Goal: Task Accomplishment & Management: Manage account settings

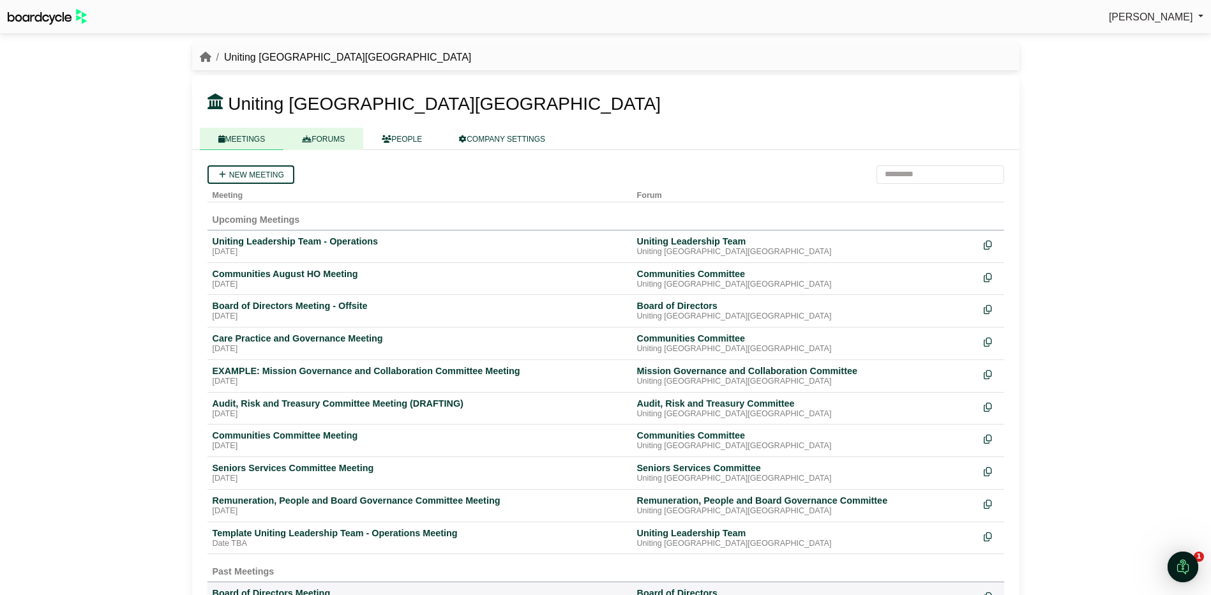
click at [316, 139] on link "FORUMS" at bounding box center [323, 139] width 80 height 22
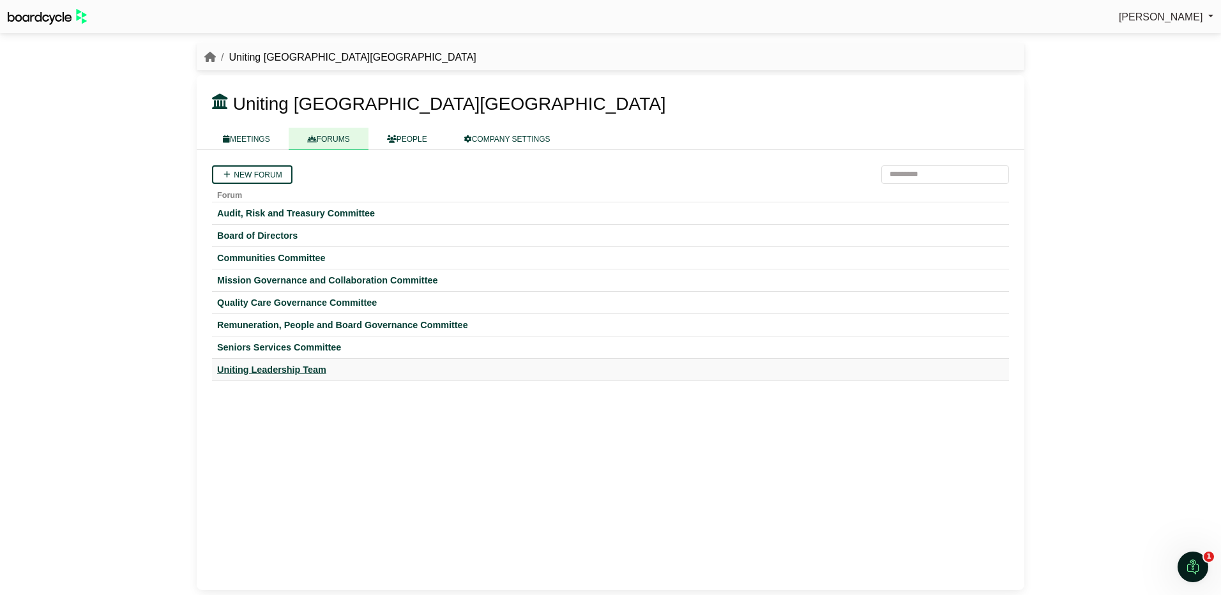
click at [268, 364] on div "Uniting Leadership Team" at bounding box center [610, 369] width 787 height 11
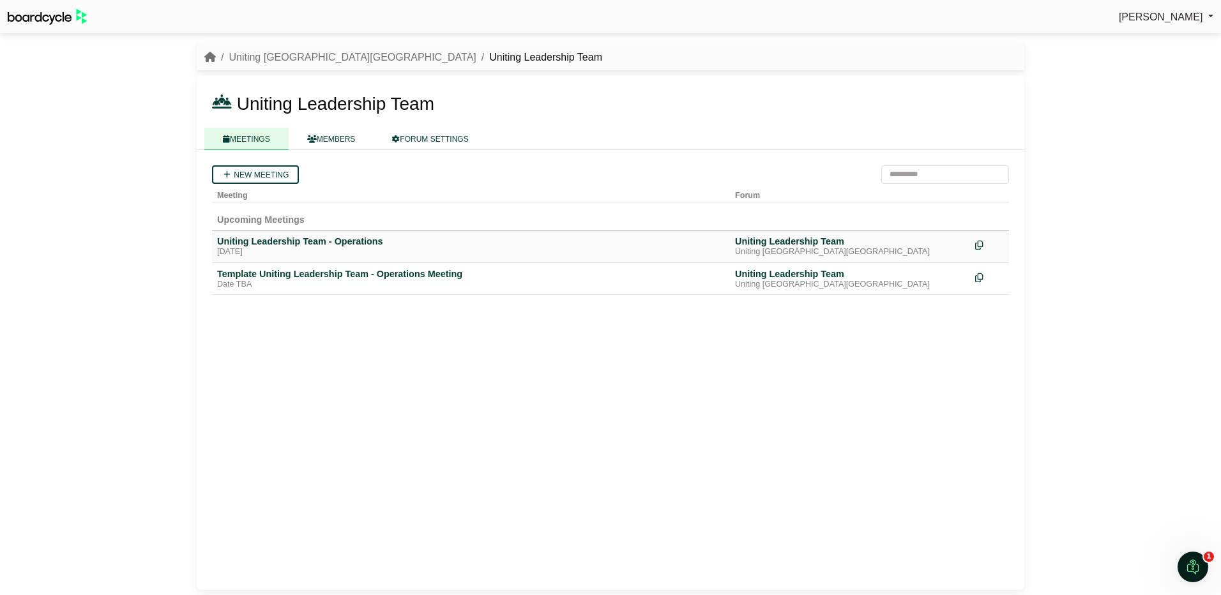
click at [296, 233] on td "Uniting Leadership Team - Operations Monday, 25 August 2025" at bounding box center [471, 246] width 518 height 33
click at [292, 241] on div "Uniting Leadership Team - Operations" at bounding box center [471, 241] width 508 height 11
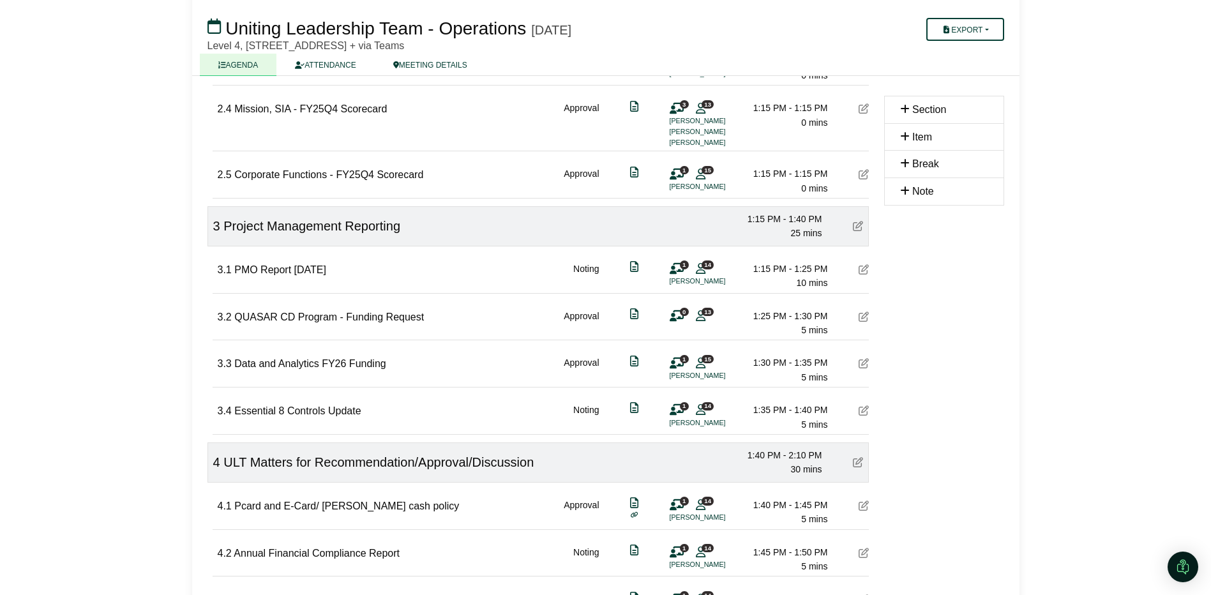
scroll to position [511, 0]
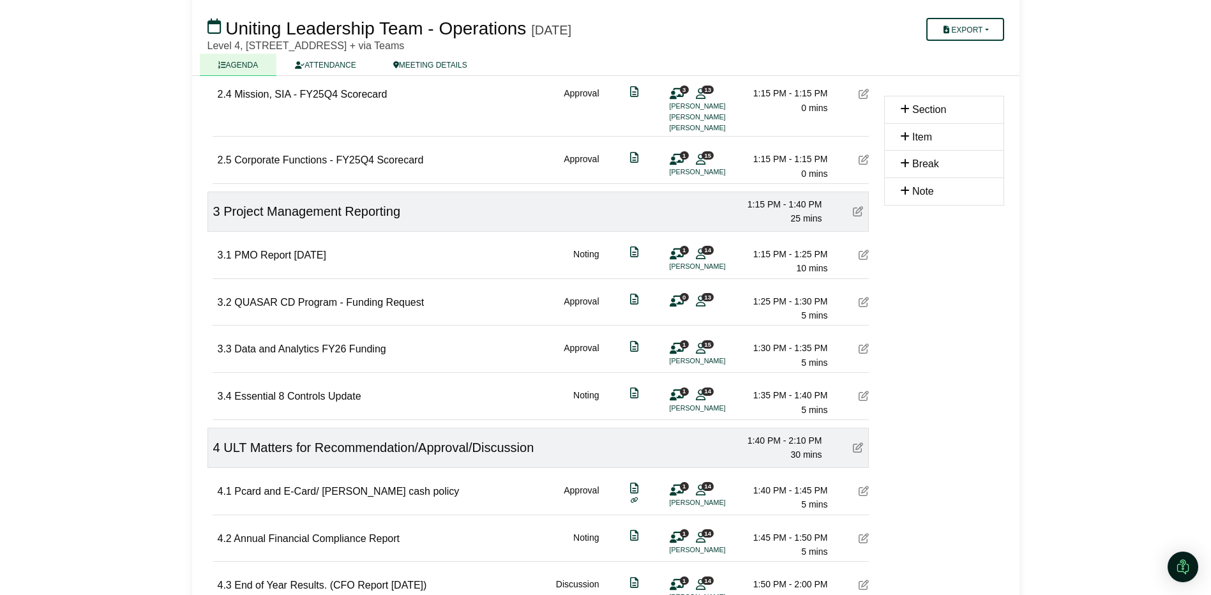
click at [326, 351] on span "Data and Analytics FY26 Funding" at bounding box center [309, 349] width 151 height 11
click at [397, 397] on div "3.4 Essential 8 Controls Update Noting 1 14 Andrew Dome 1:35 PM - 1:40 PM 5 mins" at bounding box center [543, 395] width 651 height 44
click at [291, 395] on span "Essential 8 Controls Update" at bounding box center [297, 396] width 126 height 11
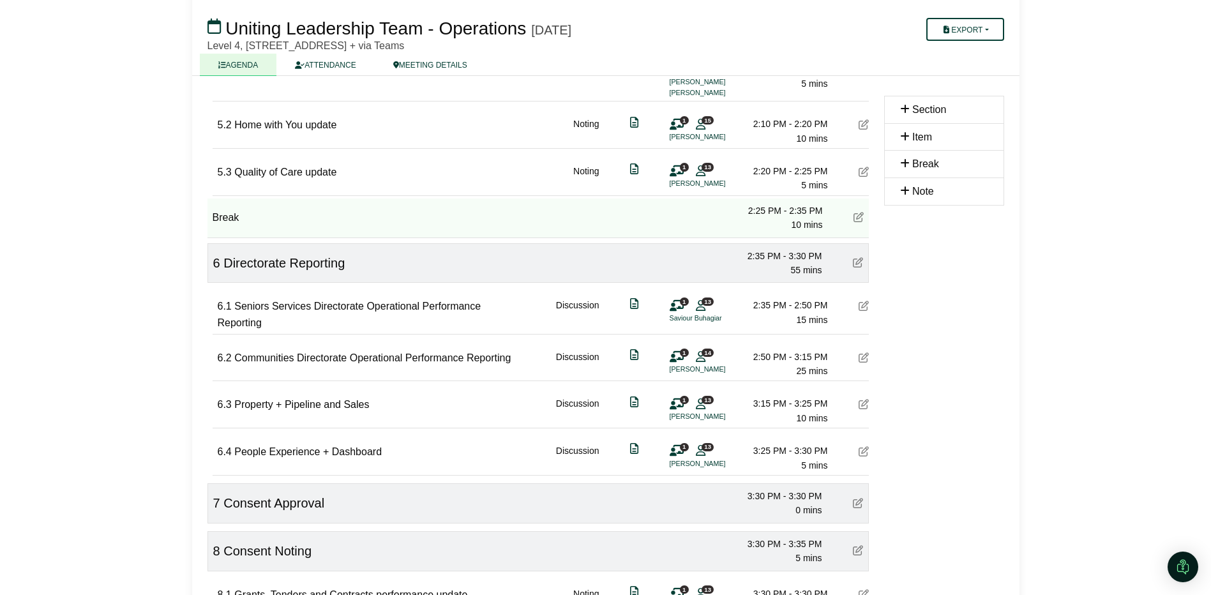
scroll to position [1156, 0]
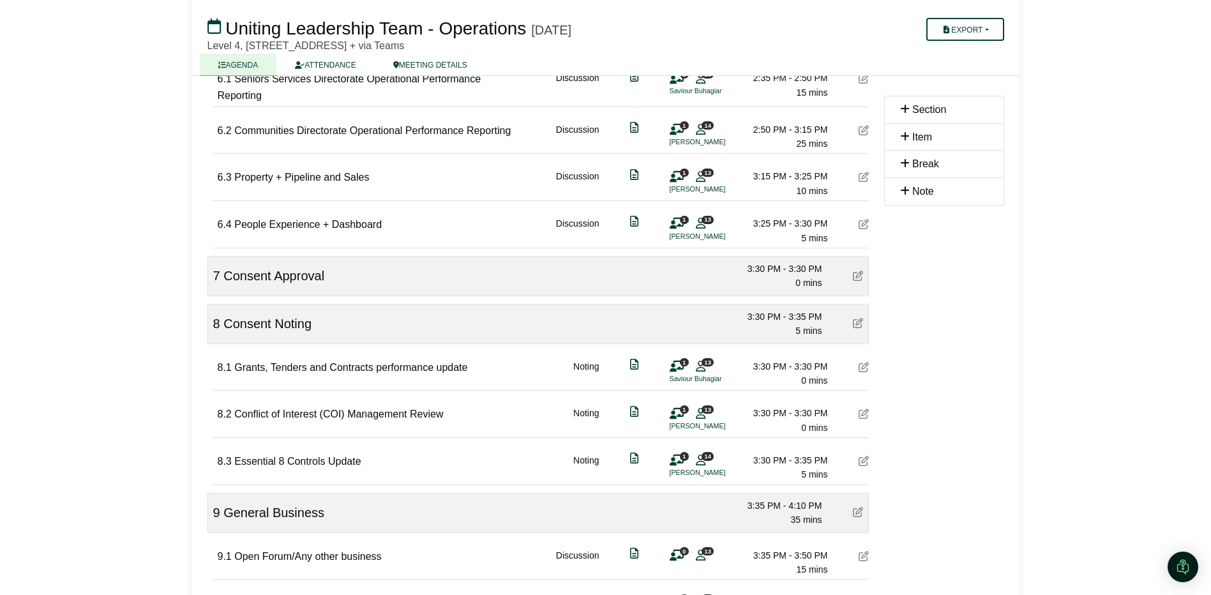
scroll to position [1469, 0]
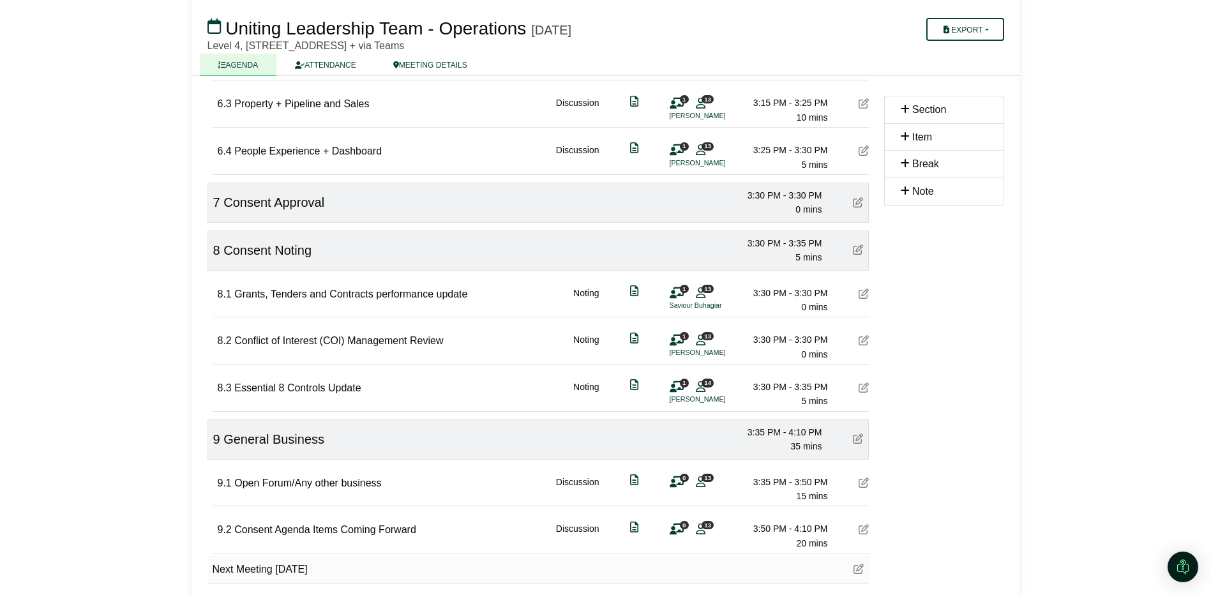
click at [860, 383] on icon at bounding box center [864, 387] width 10 height 10
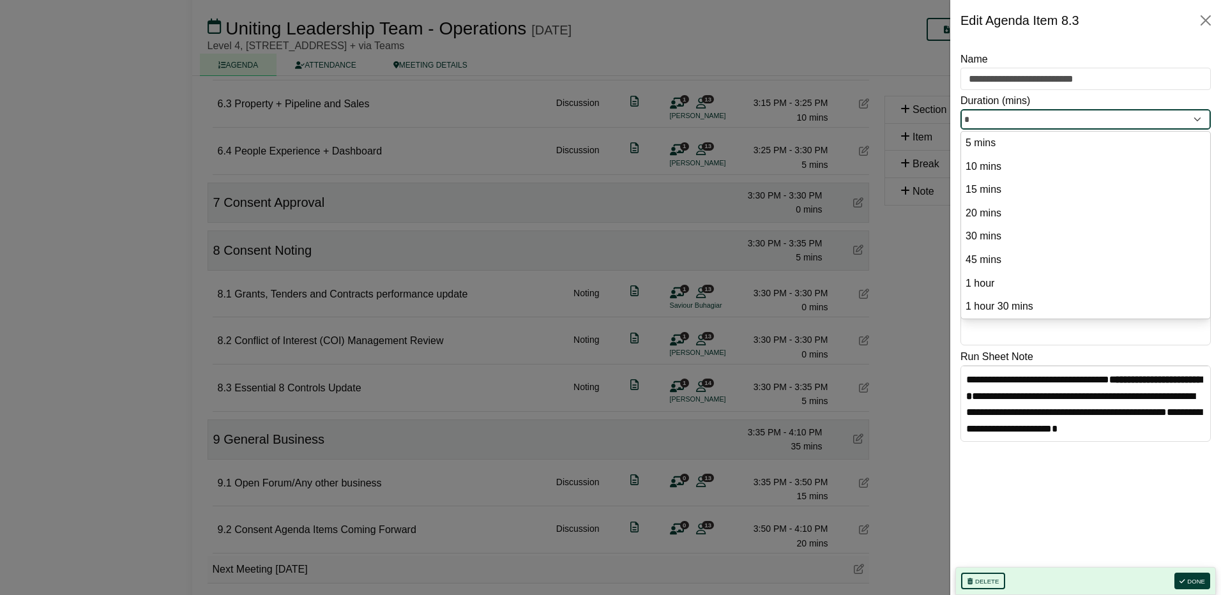
drag, startPoint x: 958, startPoint y: 118, endPoint x: 949, endPoint y: 116, distance: 8.7
click at [953, 117] on div "**********" at bounding box center [1085, 318] width 271 height 554
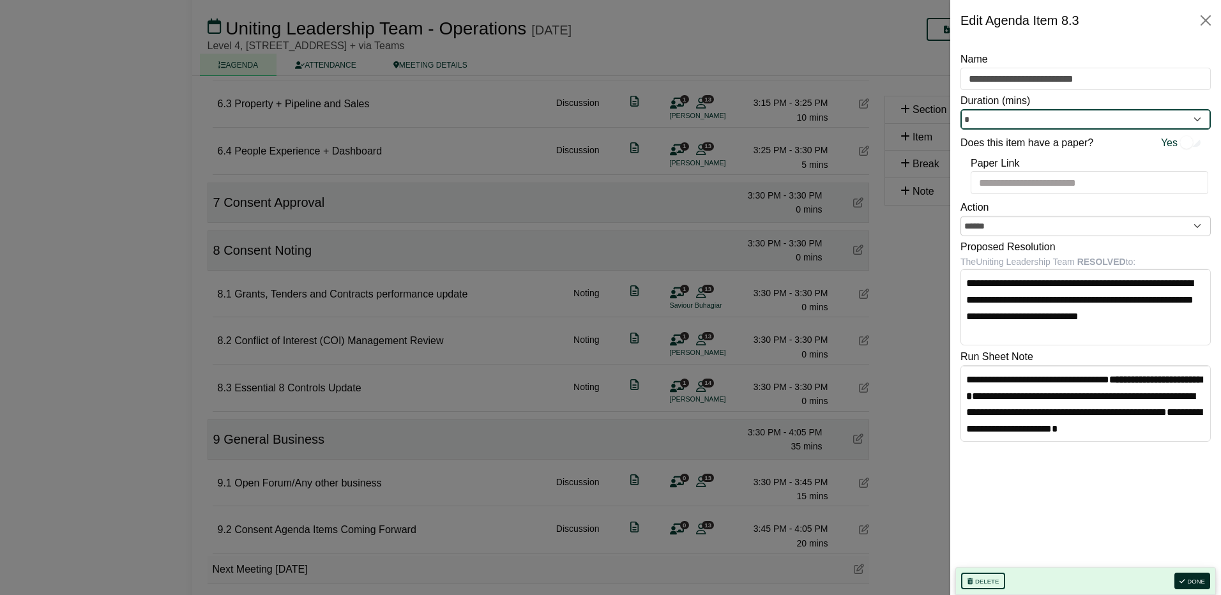
type input "*"
click at [1190, 580] on button "Done" at bounding box center [1192, 581] width 36 height 17
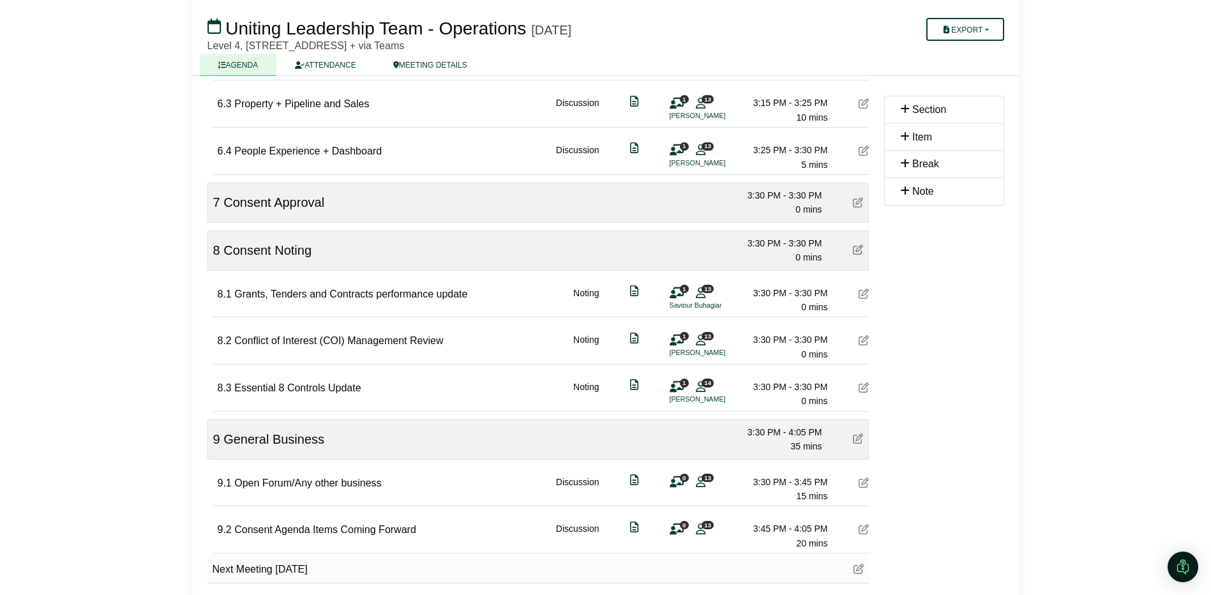
click at [395, 338] on span "Conflict of Interest (COI) Management Review" at bounding box center [338, 340] width 209 height 11
click at [352, 291] on span "Grants, Tenders and Contracts performance update" at bounding box center [350, 294] width 233 height 11
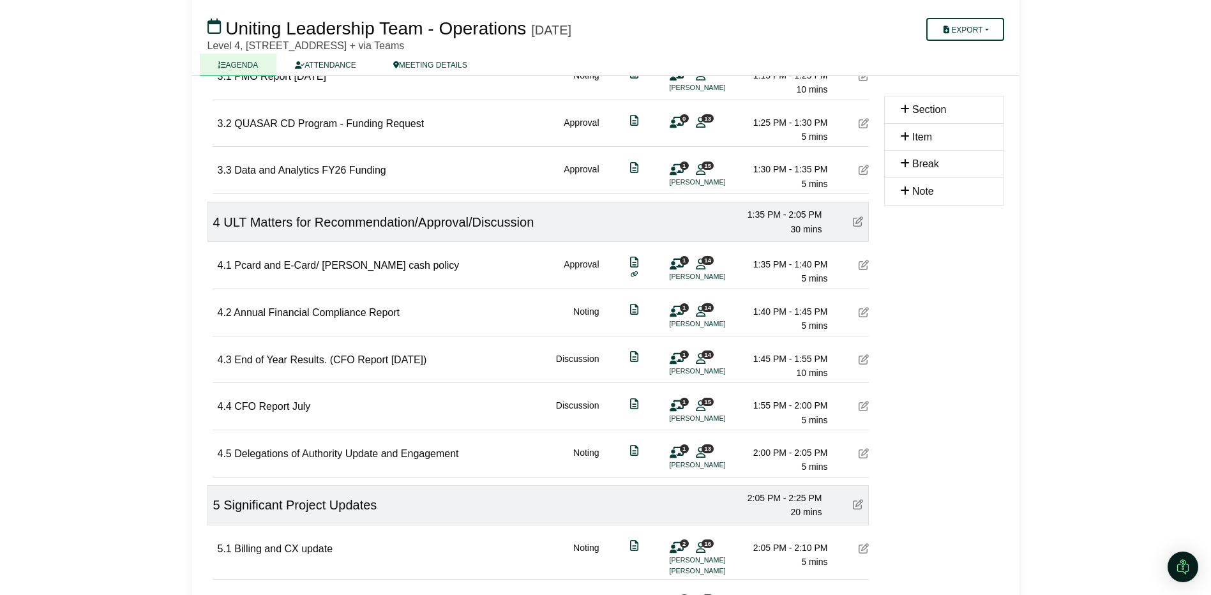
scroll to position [638, 0]
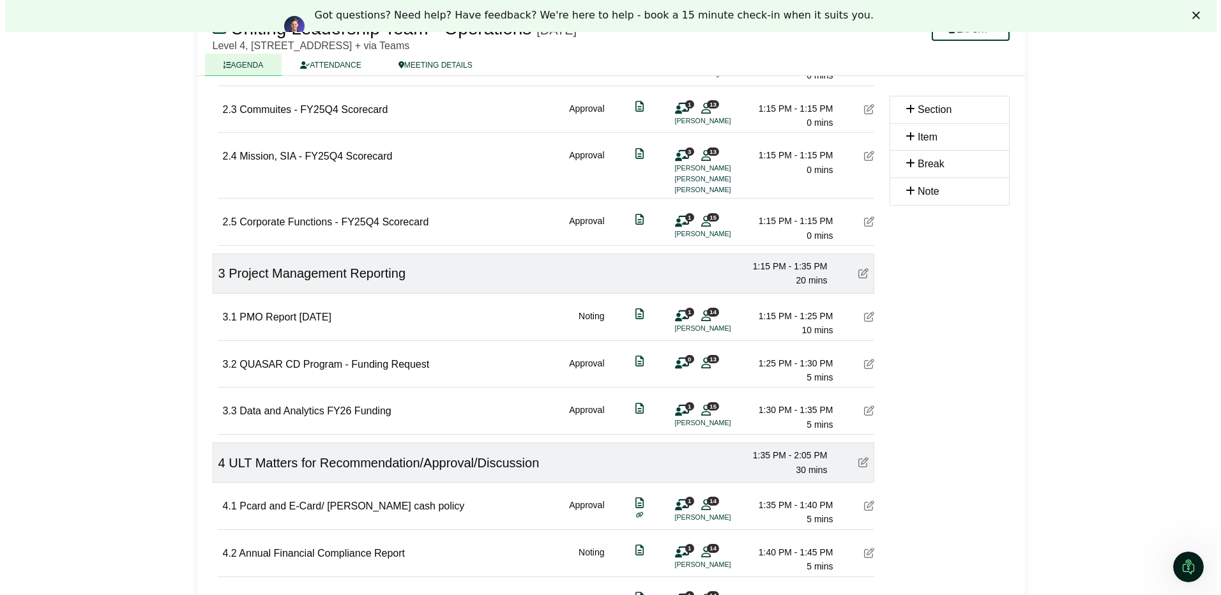
scroll to position [533, 0]
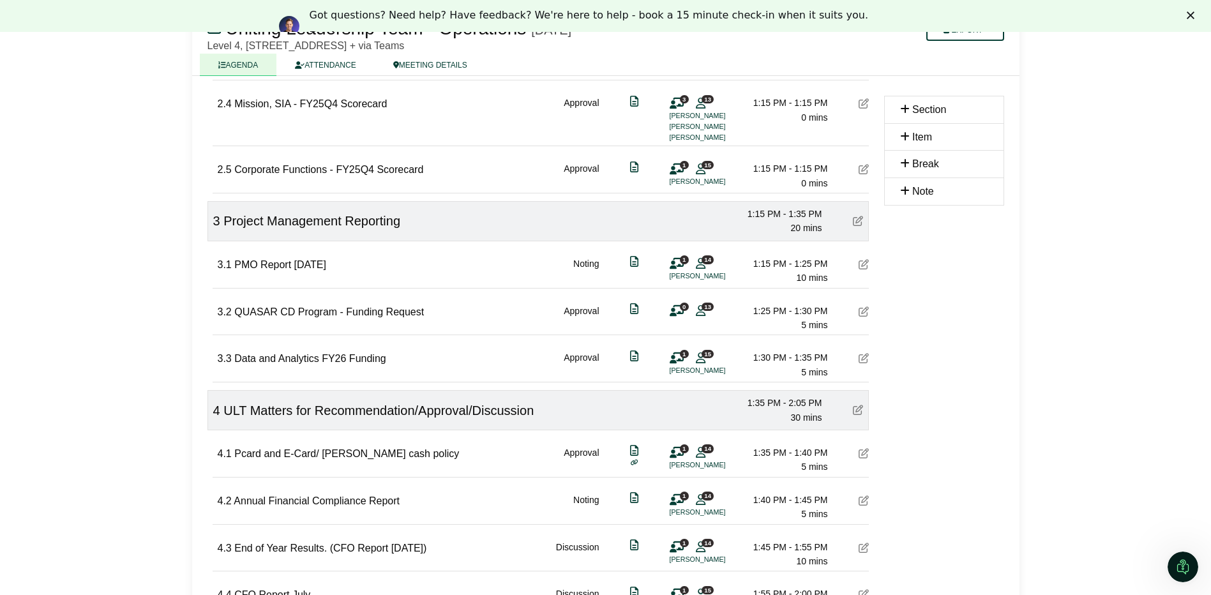
click at [673, 311] on icon at bounding box center [677, 311] width 14 height 1
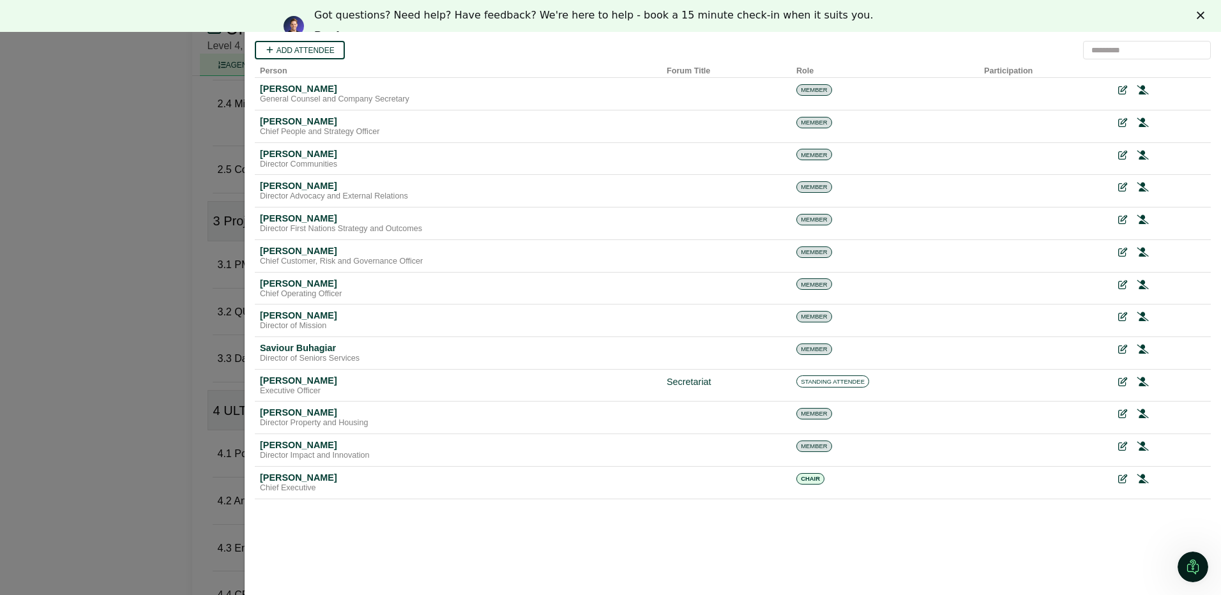
scroll to position [0, 0]
click at [288, 254] on div "Mary Ducusin" at bounding box center [458, 250] width 397 height 11
click at [1120, 250] on icon at bounding box center [1121, 252] width 9 height 9
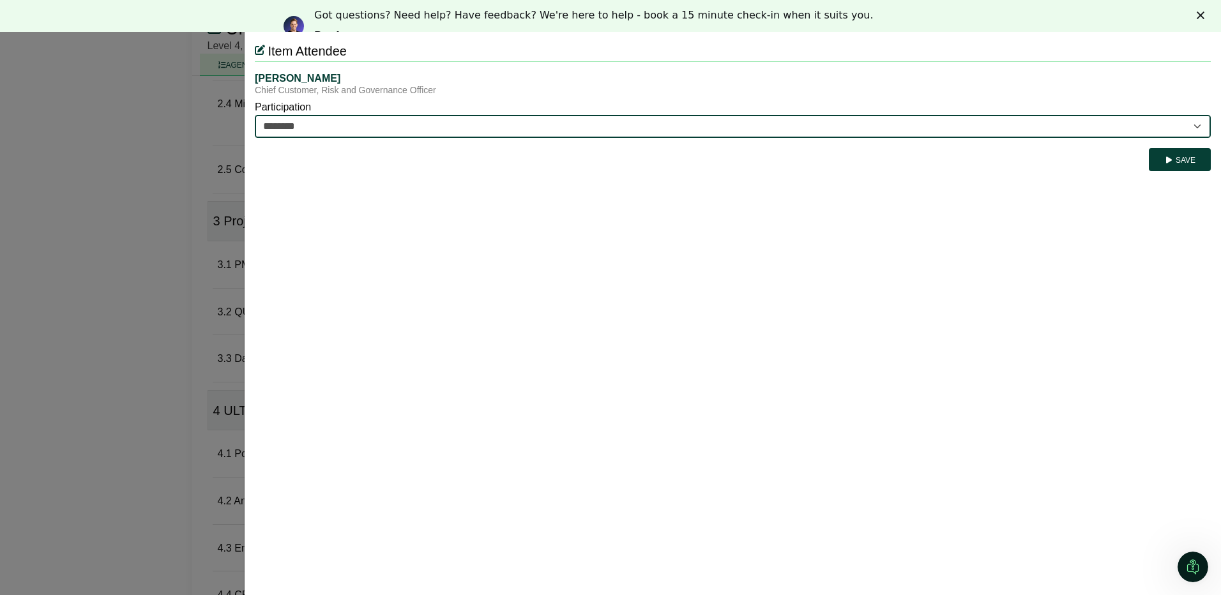
click at [1195, 123] on select "********* ********" at bounding box center [733, 126] width 956 height 23
select select "*********"
click at [255, 115] on select "********* ********" at bounding box center [733, 126] width 956 height 23
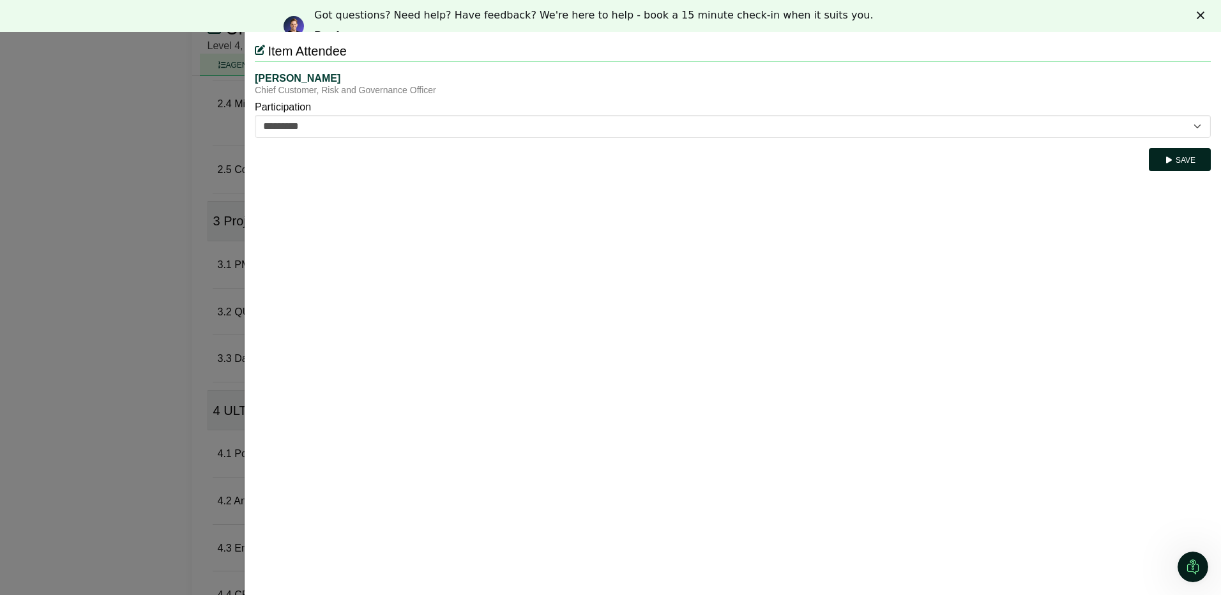
click at [1182, 154] on button "Save" at bounding box center [1180, 159] width 62 height 23
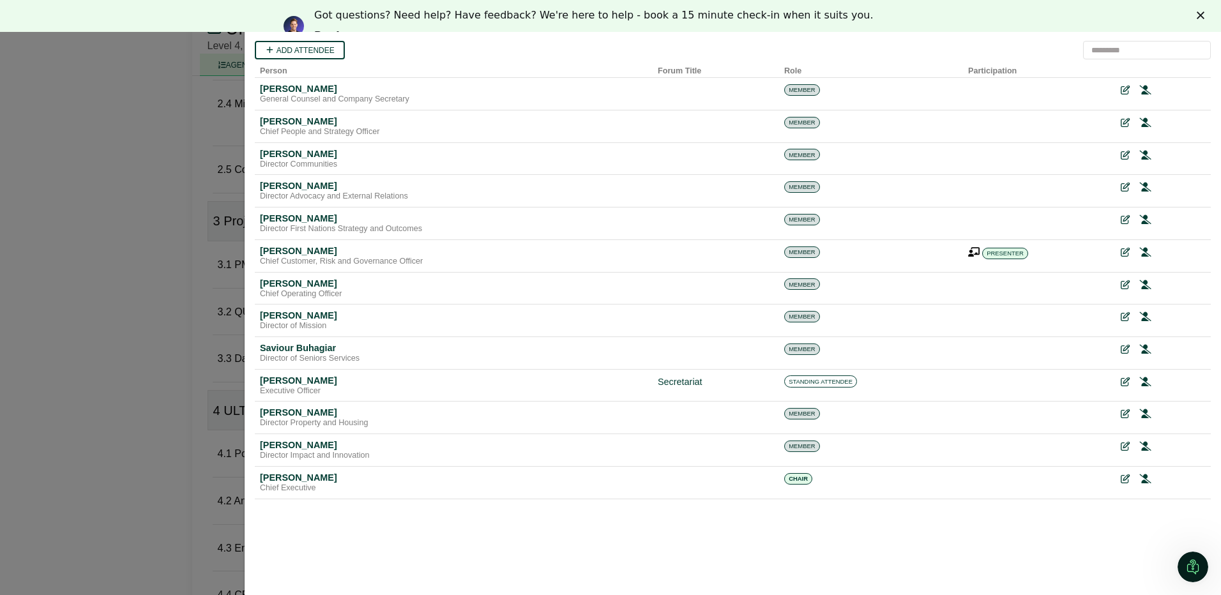
click at [1201, 14] on polygon "Close" at bounding box center [1201, 15] width 8 height 8
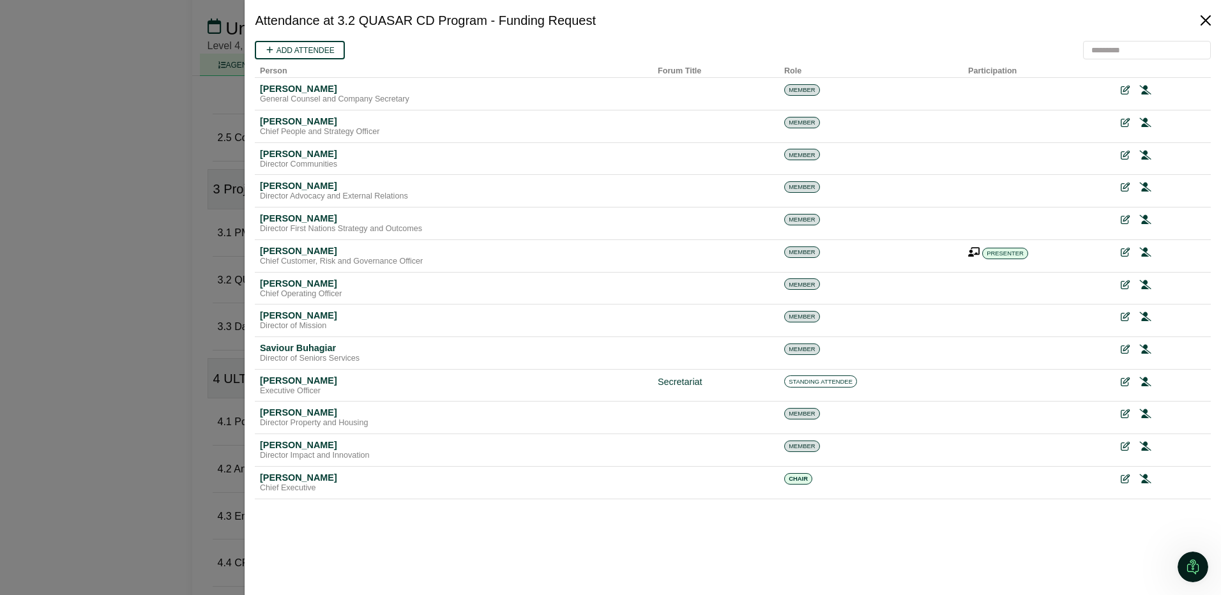
click at [1204, 19] on button "Close" at bounding box center [1205, 20] width 20 height 20
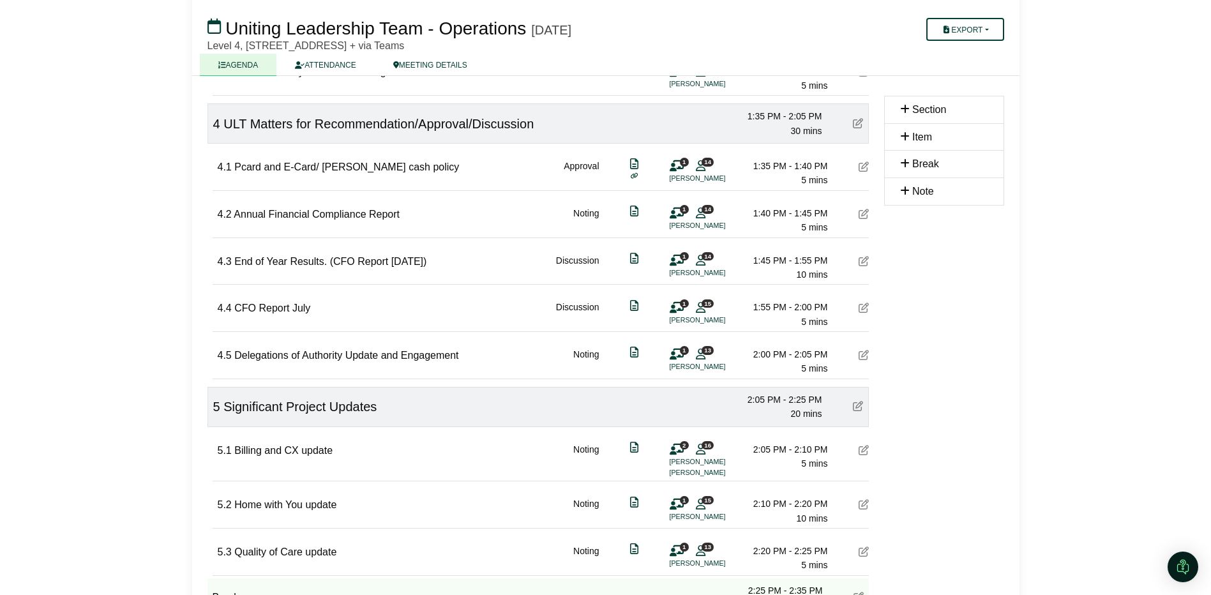
scroll to position [789, 0]
click at [863, 210] on icon at bounding box center [864, 213] width 10 height 10
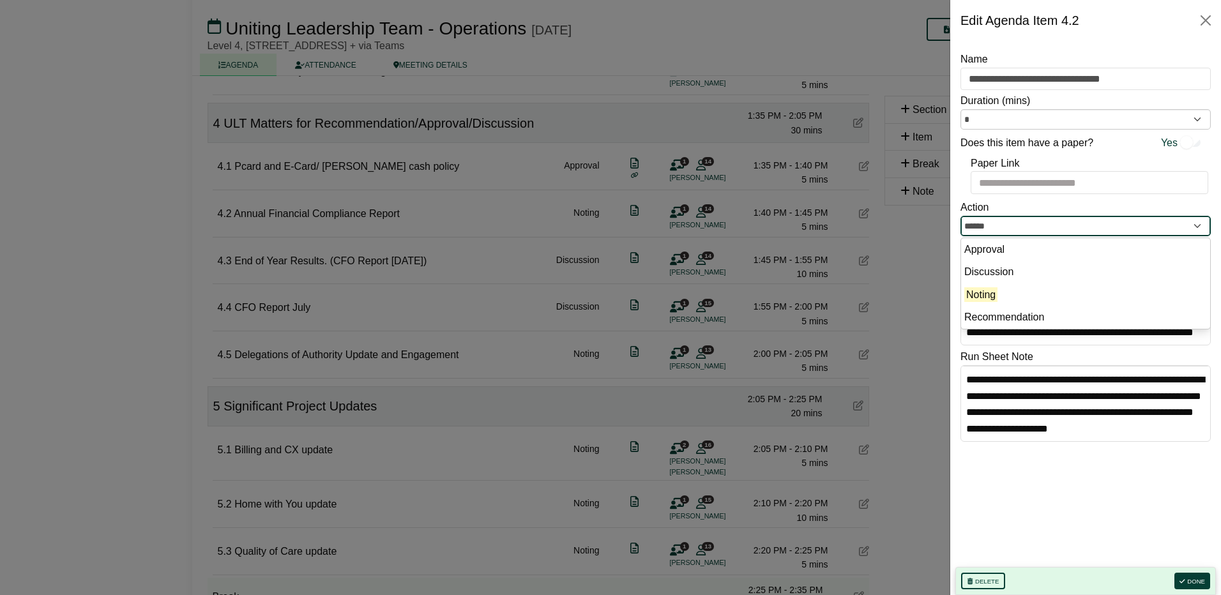
drag, startPoint x: 1009, startPoint y: 223, endPoint x: 961, endPoint y: 225, distance: 48.5
click at [961, 225] on input "******" at bounding box center [1085, 226] width 250 height 20
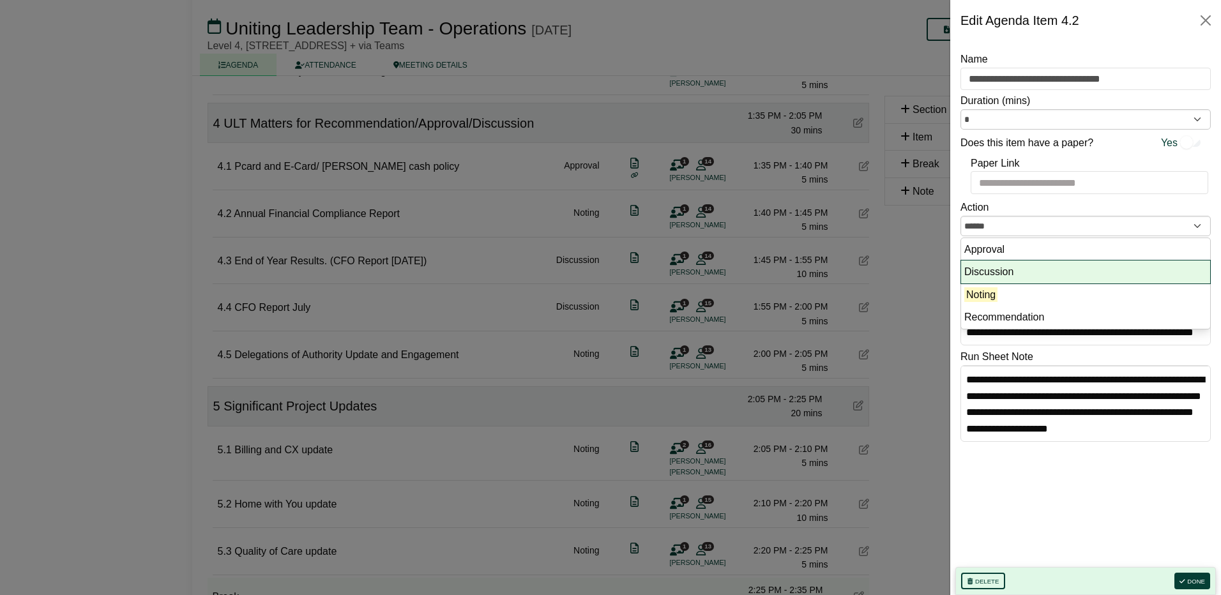
click at [1015, 268] on li "Discussion" at bounding box center [1085, 272] width 249 height 23
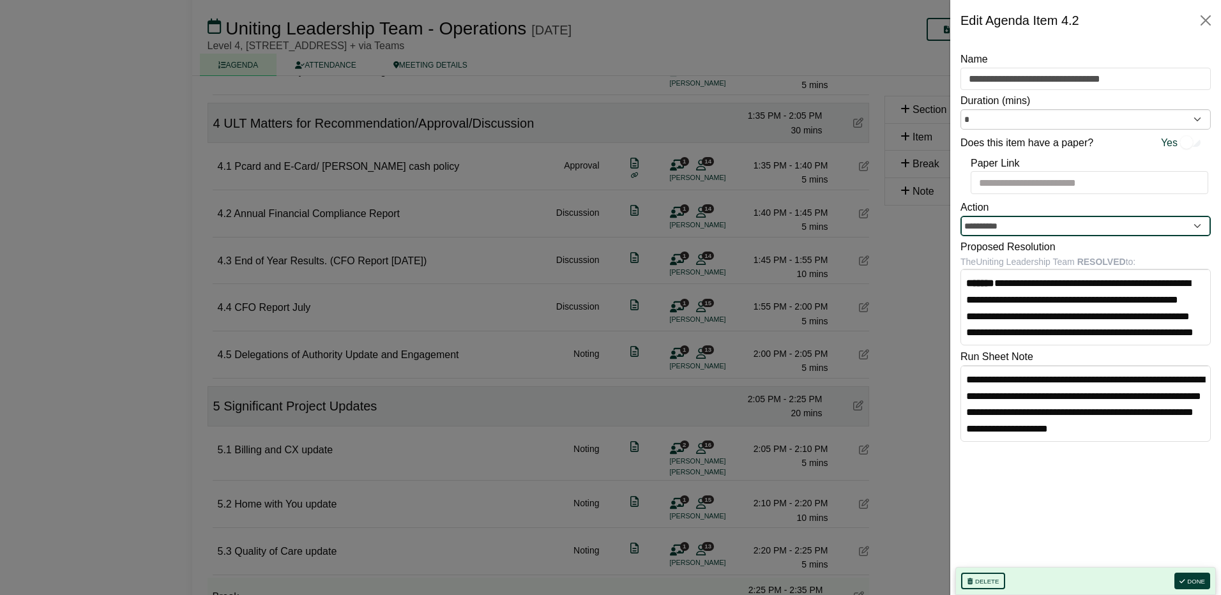
type input "**********"
click at [1189, 579] on button "Done" at bounding box center [1192, 581] width 36 height 17
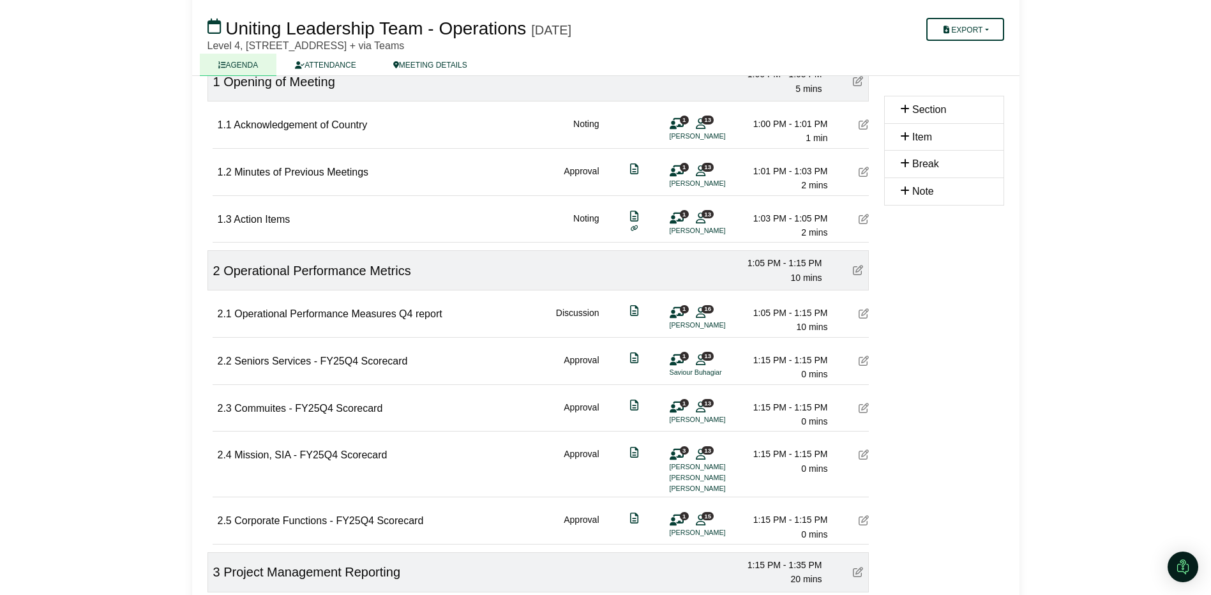
scroll to position [0, 0]
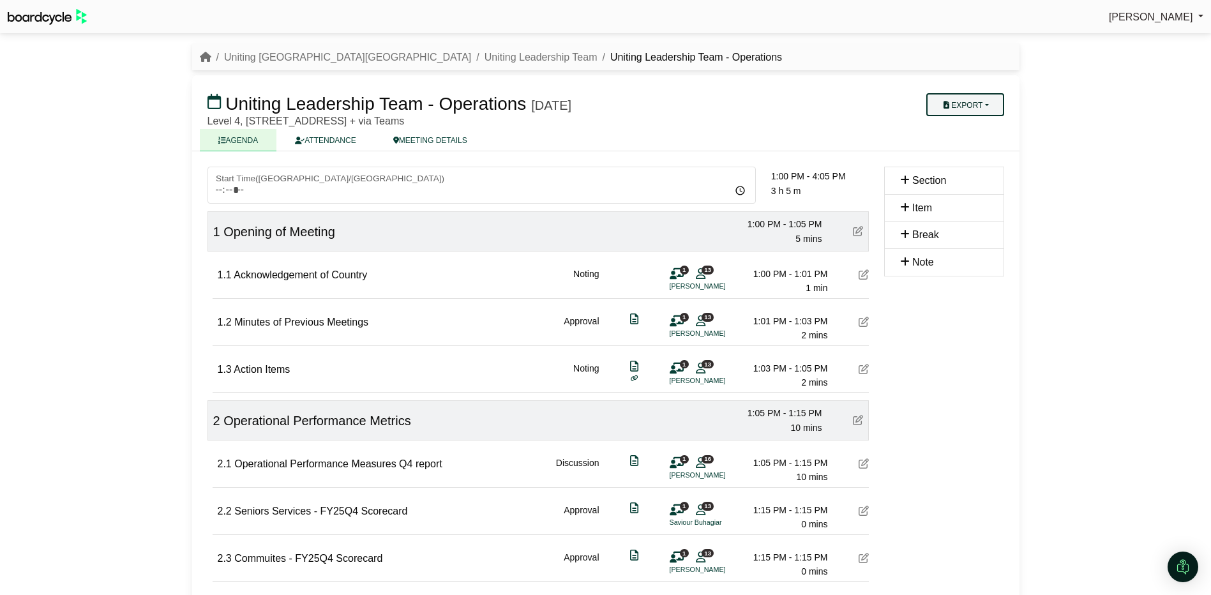
click at [979, 103] on button "Export" at bounding box center [964, 104] width 77 height 23
click at [960, 125] on link "Agenda" at bounding box center [981, 126] width 111 height 19
